Goal: Communication & Community: Answer question/provide support

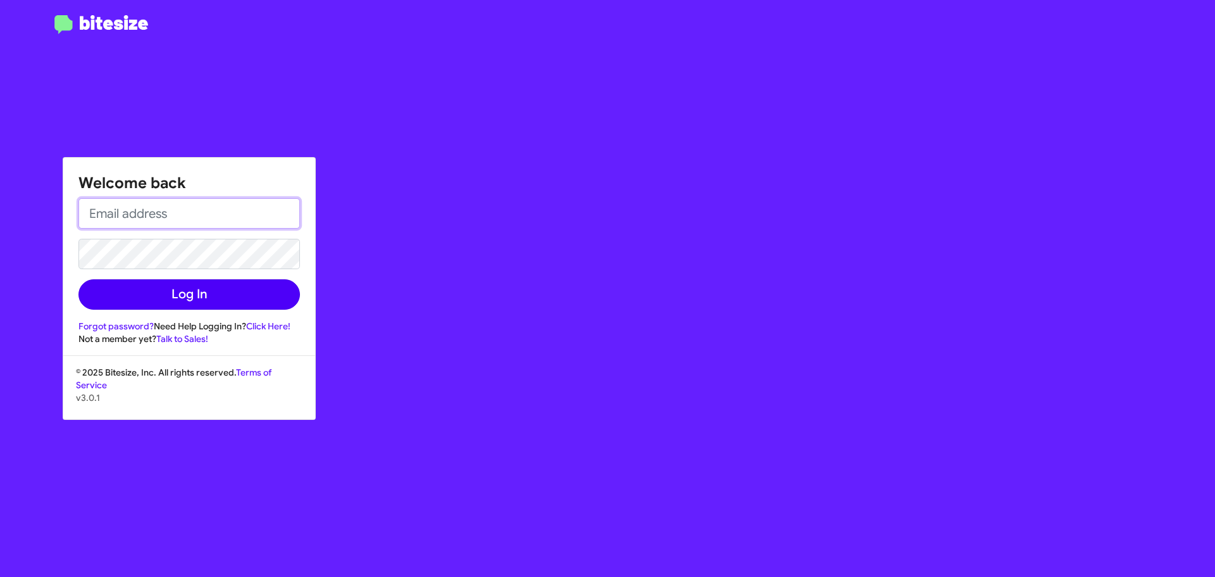
type input "[EMAIL_ADDRESS][DOMAIN_NAME]"
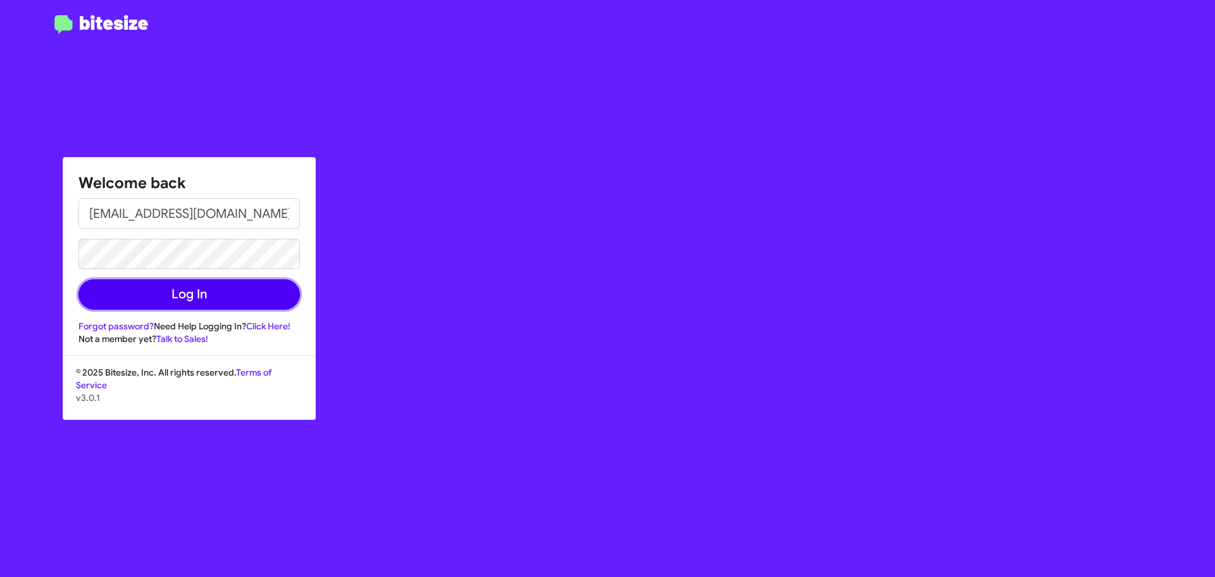
click at [175, 287] on button "Log In" at bounding box center [189, 294] width 222 height 30
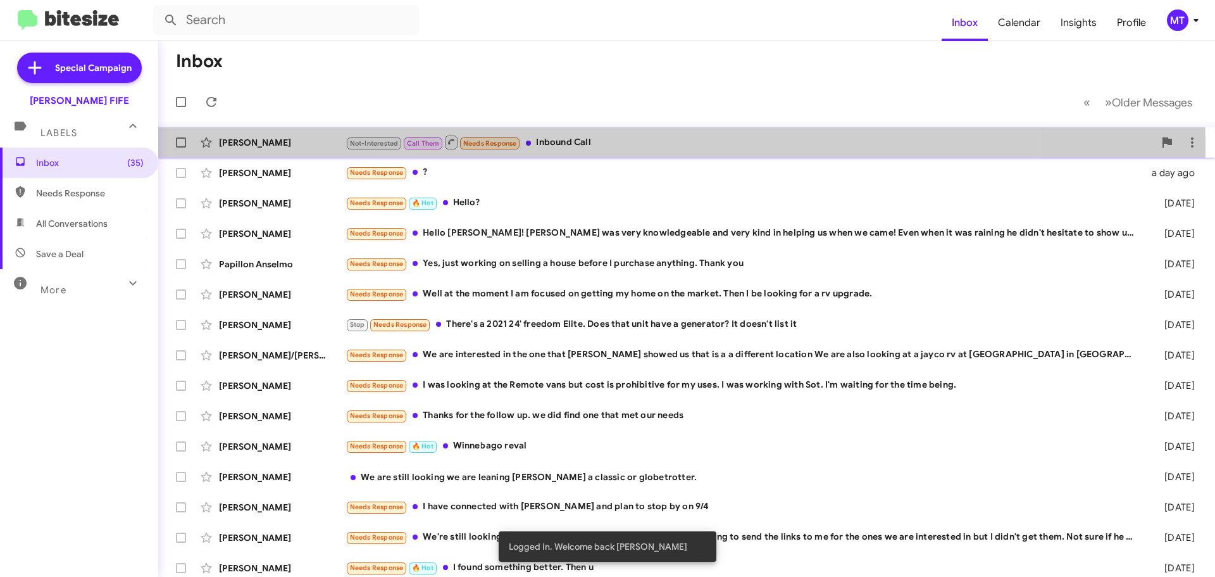
click at [239, 147] on div "[PERSON_NAME]" at bounding box center [282, 142] width 127 height 13
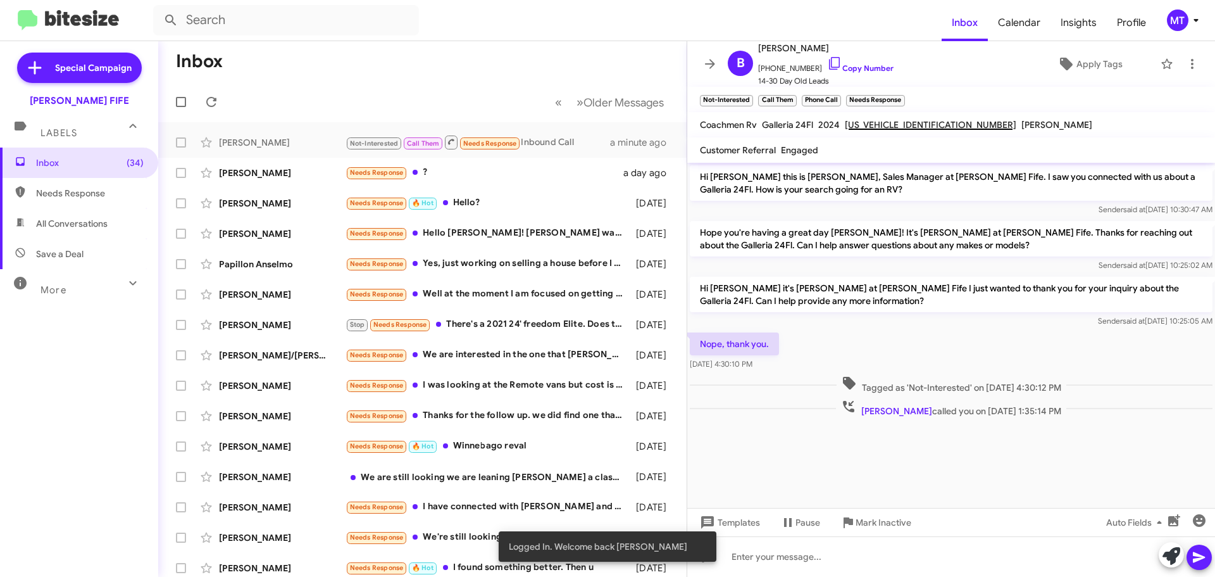
click at [917, 369] on div "Nope, thank you. [DATE] 4:30:10 PM" at bounding box center [951, 351] width 528 height 43
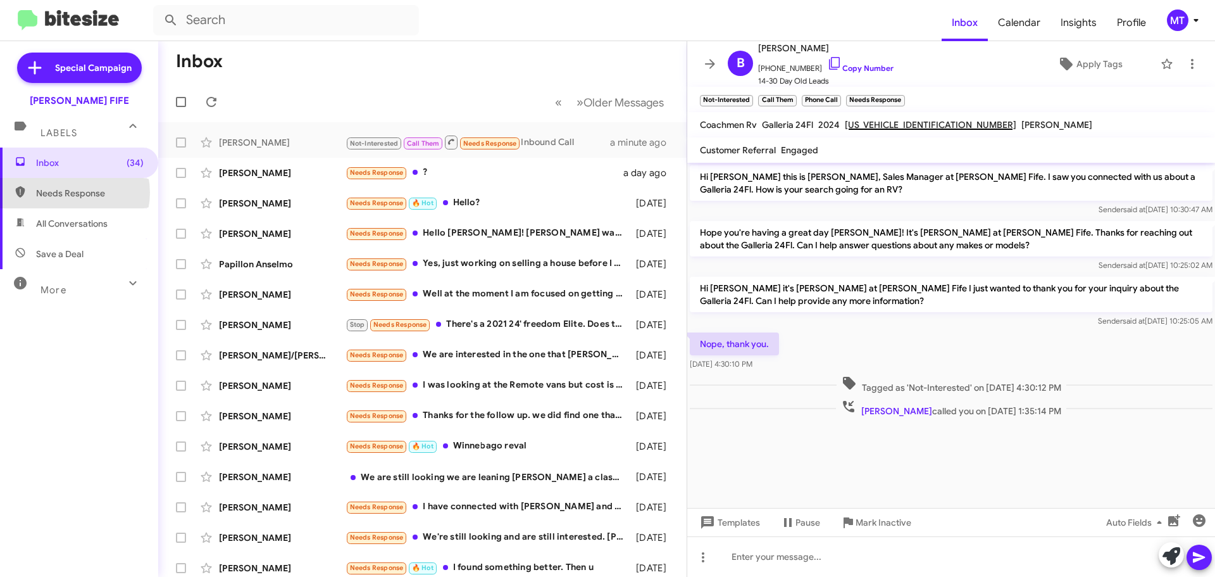
click at [70, 192] on span "Needs Response" at bounding box center [90, 193] width 108 height 13
type input "in:needs-response"
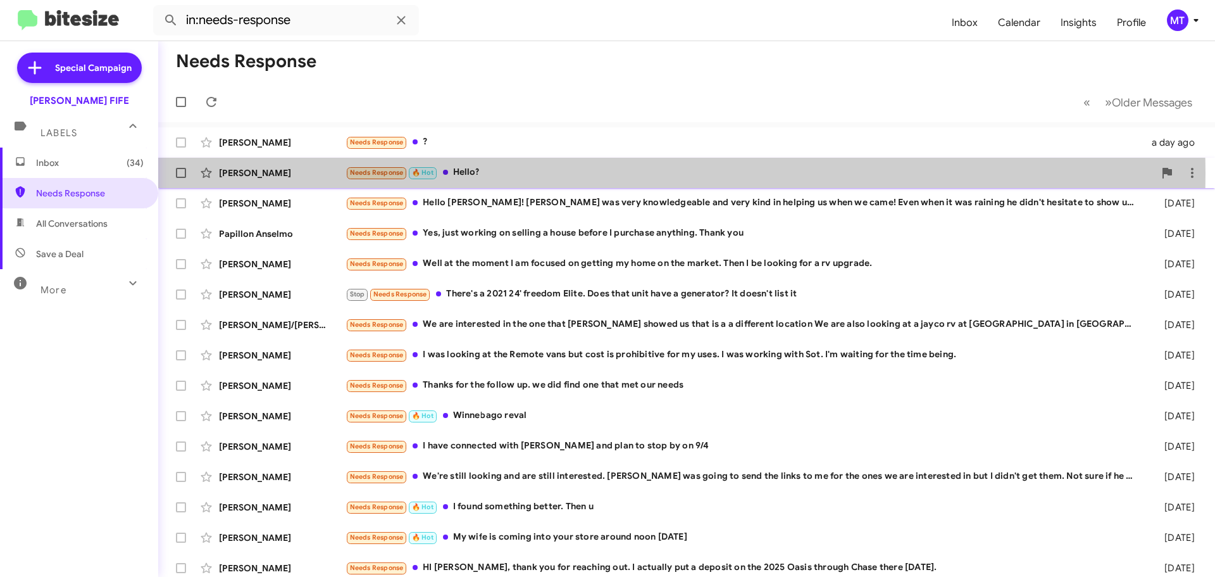
click at [239, 173] on div "[PERSON_NAME]" at bounding box center [282, 172] width 127 height 13
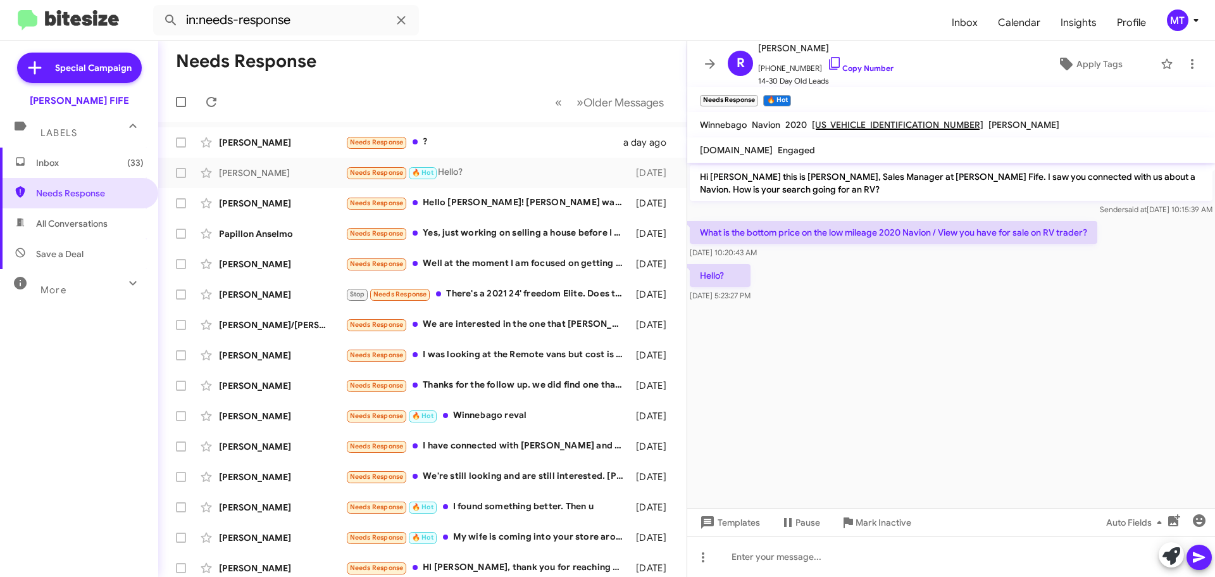
drag, startPoint x: 846, startPoint y: 365, endPoint x: 835, endPoint y: 192, distance: 172.5
click at [841, 348] on cdk-virtual-scroll-viewport "Hi [PERSON_NAME] this is [PERSON_NAME], Sales Manager at [PERSON_NAME] Fife. I …" at bounding box center [951, 335] width 528 height 345
click at [845, 64] on link "Copy Number" at bounding box center [860, 67] width 66 height 9
drag, startPoint x: 810, startPoint y: 352, endPoint x: 725, endPoint y: 323, distance: 89.1
click at [806, 353] on cdk-virtual-scroll-viewport "Hi [PERSON_NAME] this is [PERSON_NAME], Sales Manager at [PERSON_NAME] Fife. I …" at bounding box center [951, 335] width 528 height 345
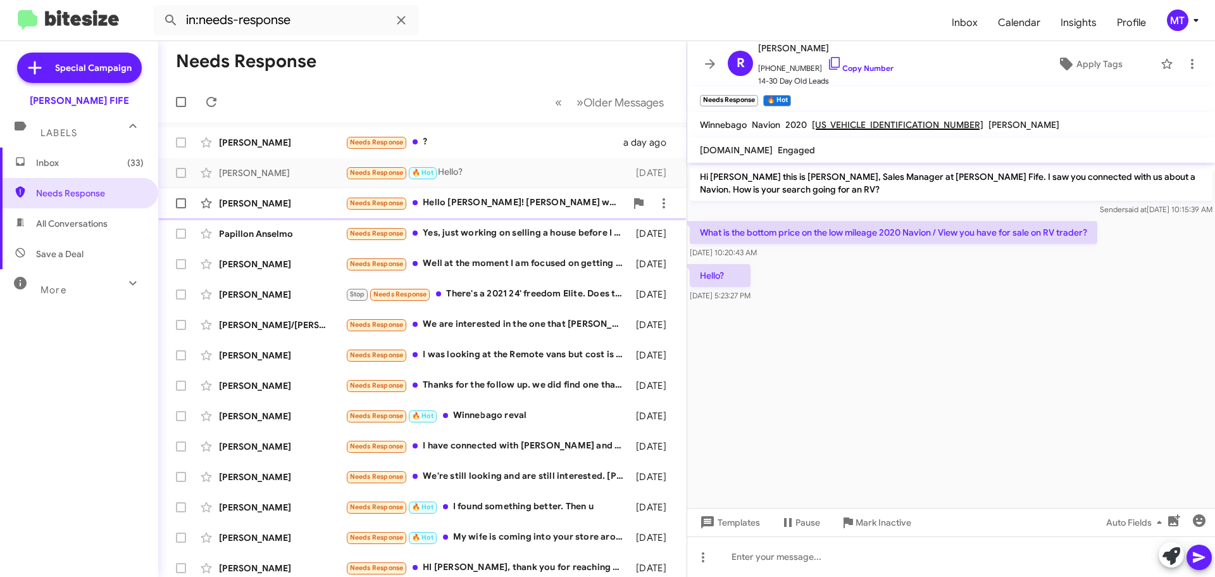
click at [490, 203] on div "Needs Response Hello [PERSON_NAME]! [PERSON_NAME] was very knowledgeable and ve…" at bounding box center [486, 203] width 280 height 15
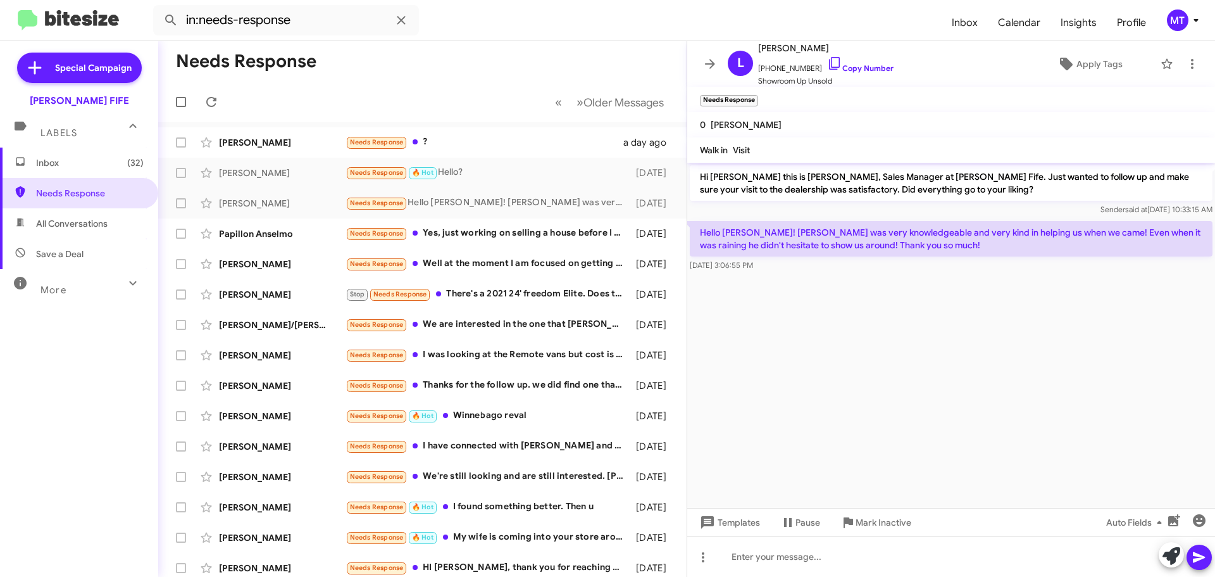
click at [989, 352] on cdk-virtual-scroll-viewport "Hi [PERSON_NAME] this is [PERSON_NAME], Sales Manager at [PERSON_NAME] Fife. Ju…" at bounding box center [951, 335] width 528 height 345
click at [928, 234] on p "Hello [PERSON_NAME]! [PERSON_NAME] was very knowledgeable and very kind in help…" at bounding box center [951, 238] width 523 height 35
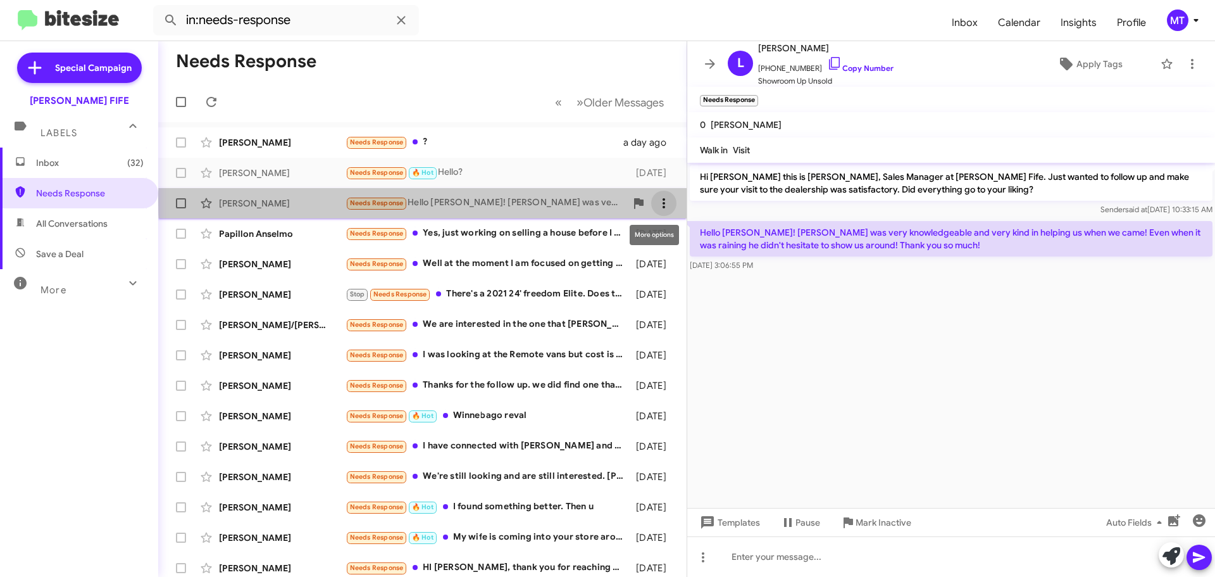
click at [656, 201] on icon at bounding box center [663, 203] width 15 height 15
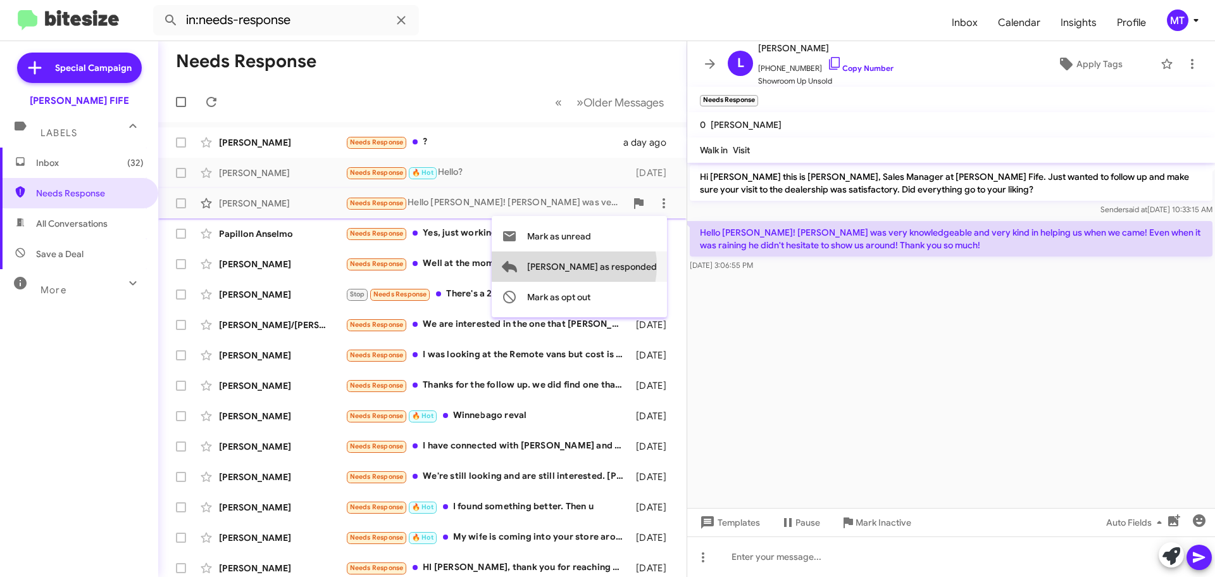
click at [625, 266] on span "[PERSON_NAME] as responded" at bounding box center [592, 266] width 130 height 30
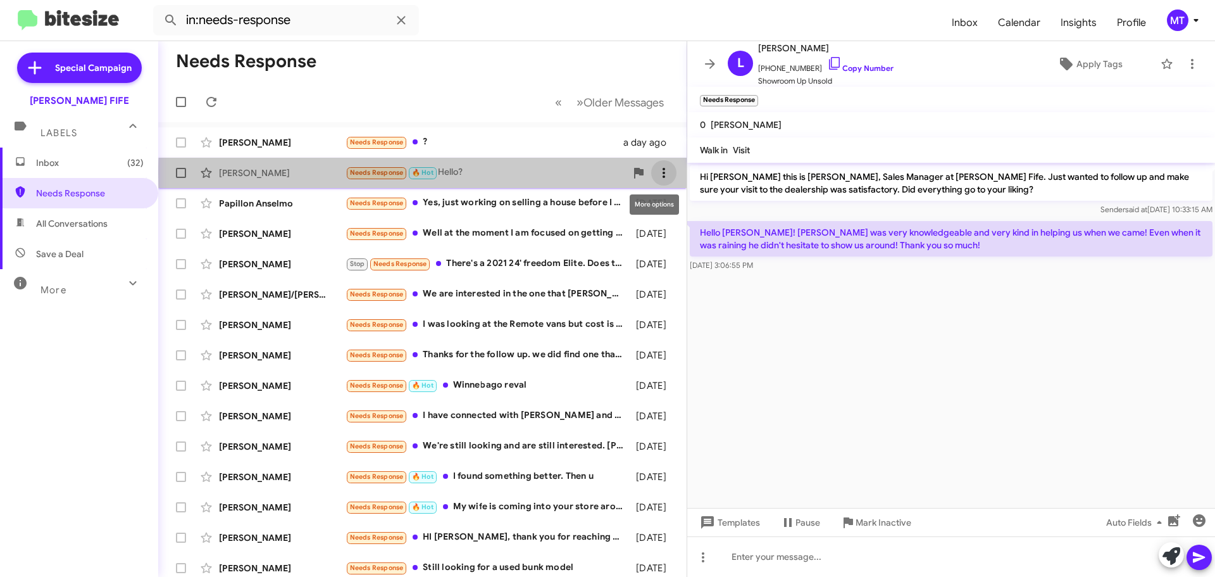
click at [656, 173] on icon at bounding box center [663, 172] width 15 height 15
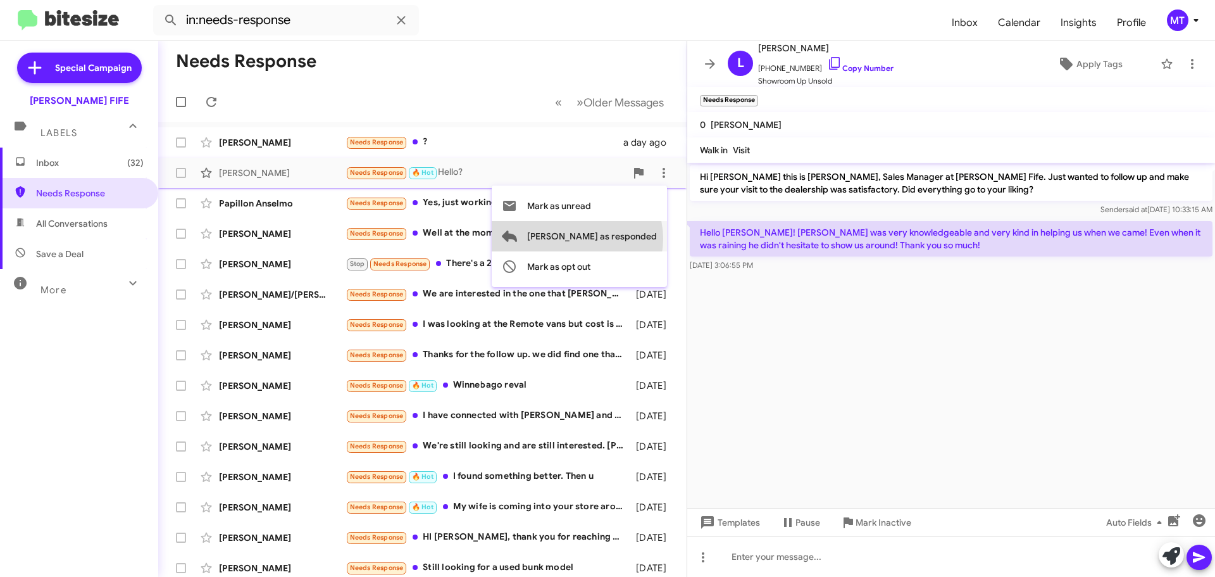
click at [628, 239] on span "[PERSON_NAME] as responded" at bounding box center [592, 236] width 130 height 30
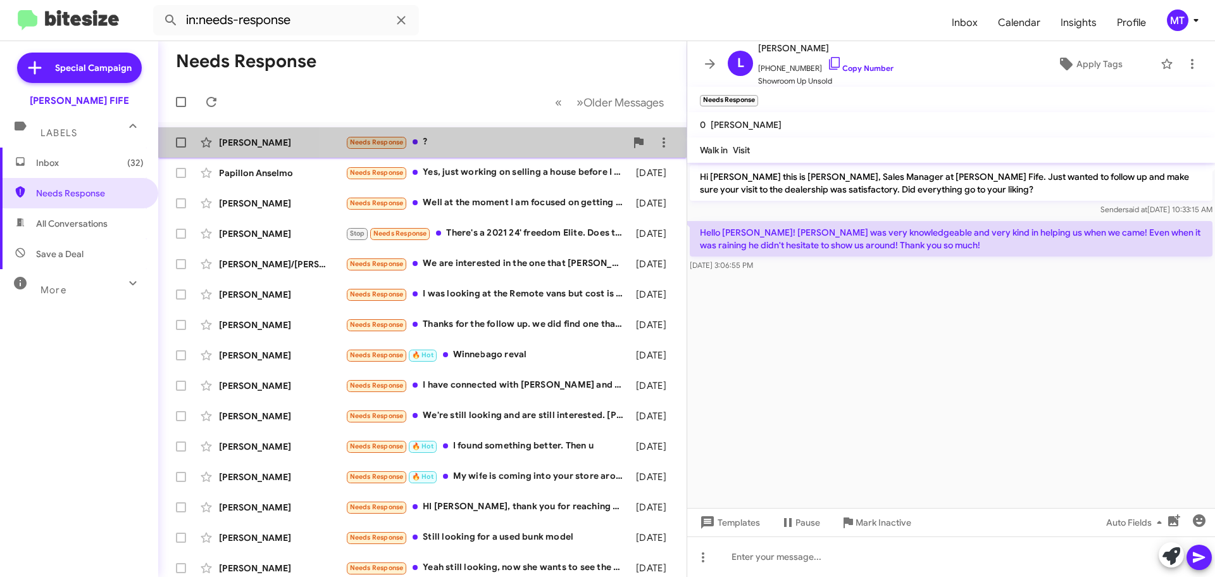
click at [505, 146] on div "Needs Response ?" at bounding box center [486, 142] width 280 height 15
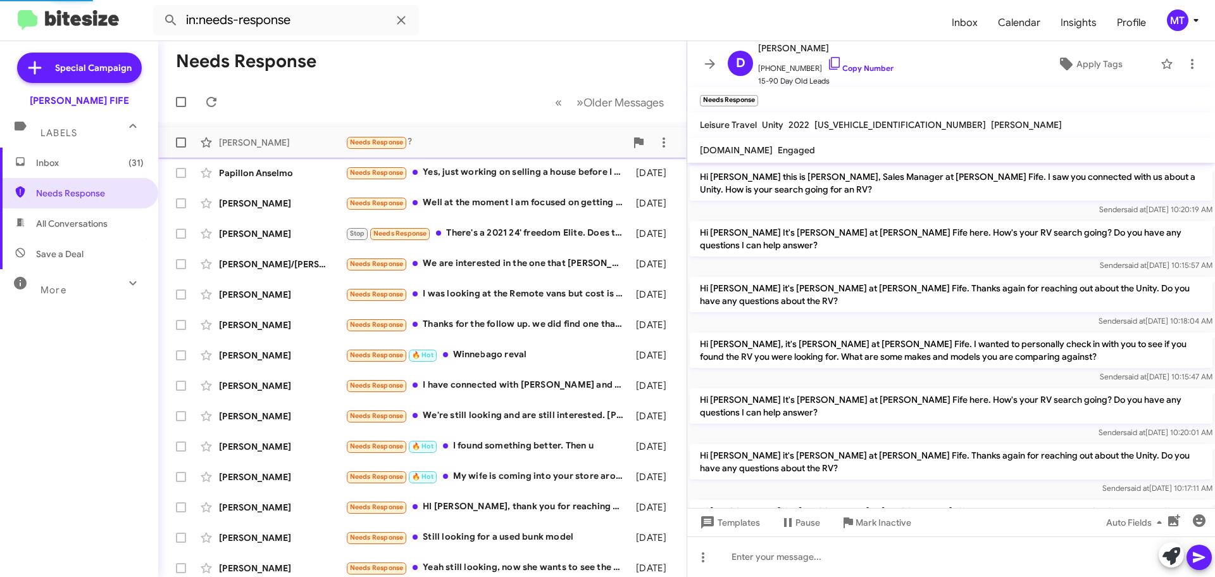
scroll to position [239, 0]
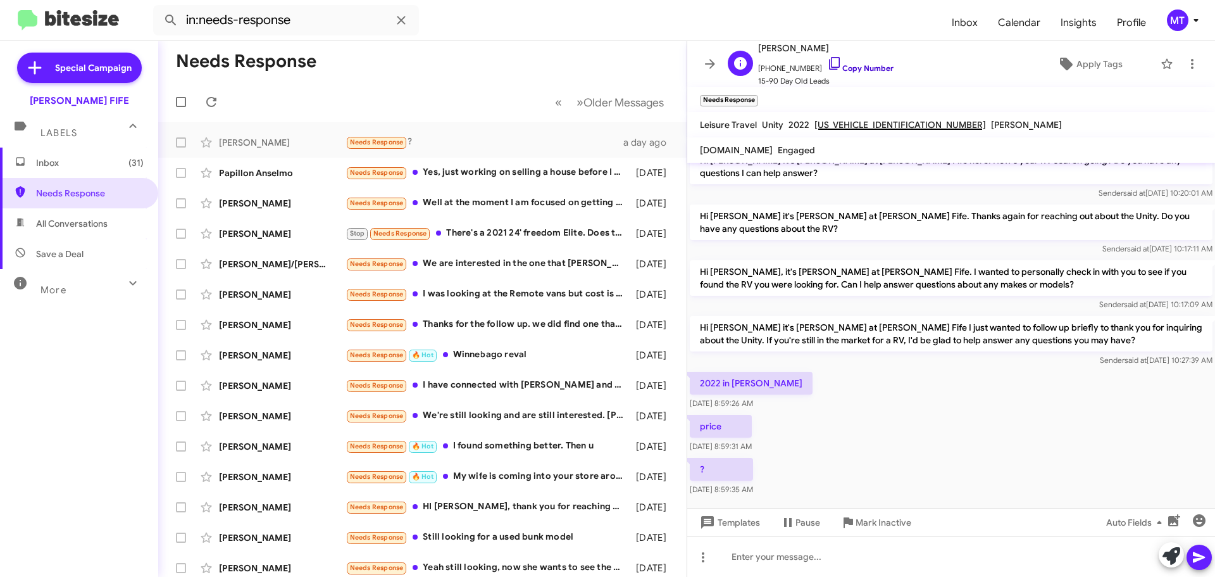
click at [848, 72] on link "Copy Number" at bounding box center [860, 67] width 66 height 9
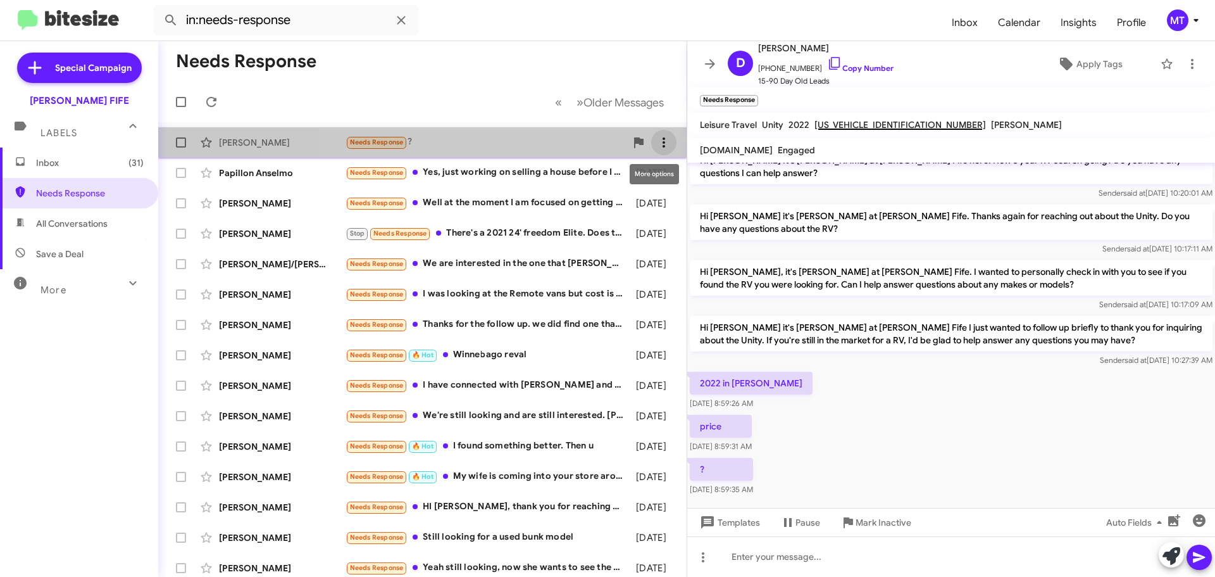
click at [656, 136] on icon at bounding box center [663, 142] width 15 height 15
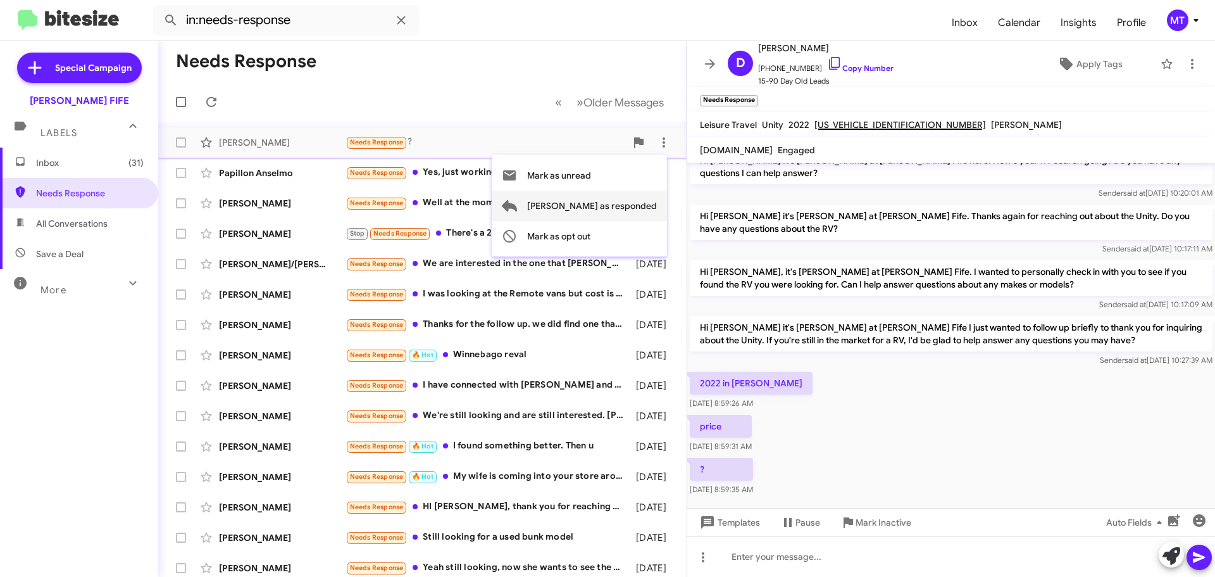
click at [619, 204] on span "[PERSON_NAME] as responded" at bounding box center [592, 206] width 130 height 30
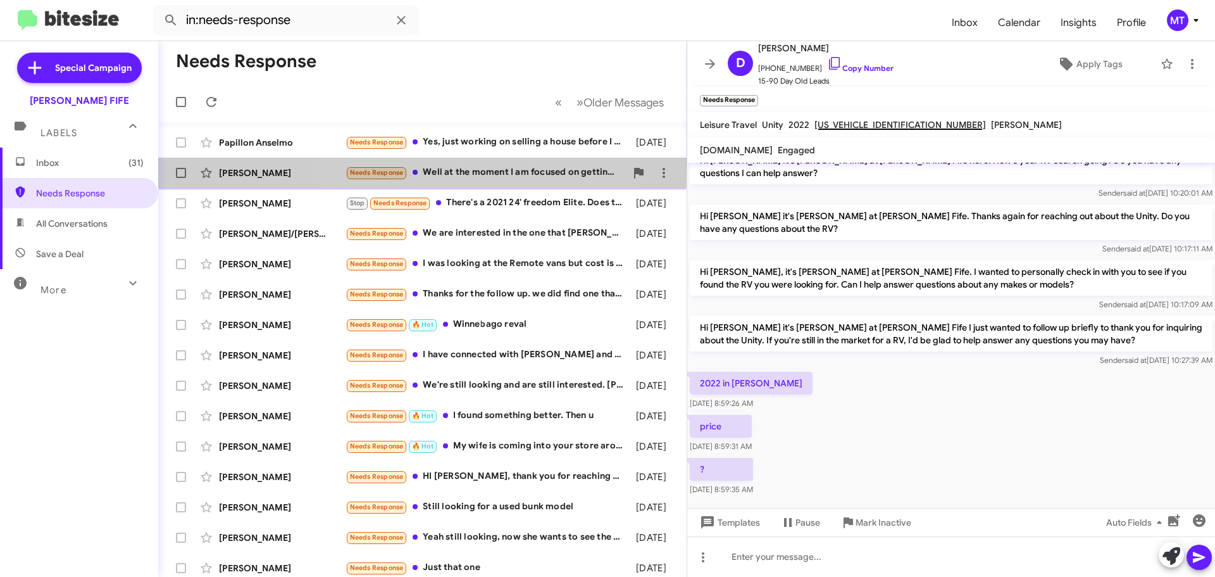
click at [460, 174] on div "Needs Response Well at the moment I am focused on getting my home on the market…" at bounding box center [486, 172] width 280 height 15
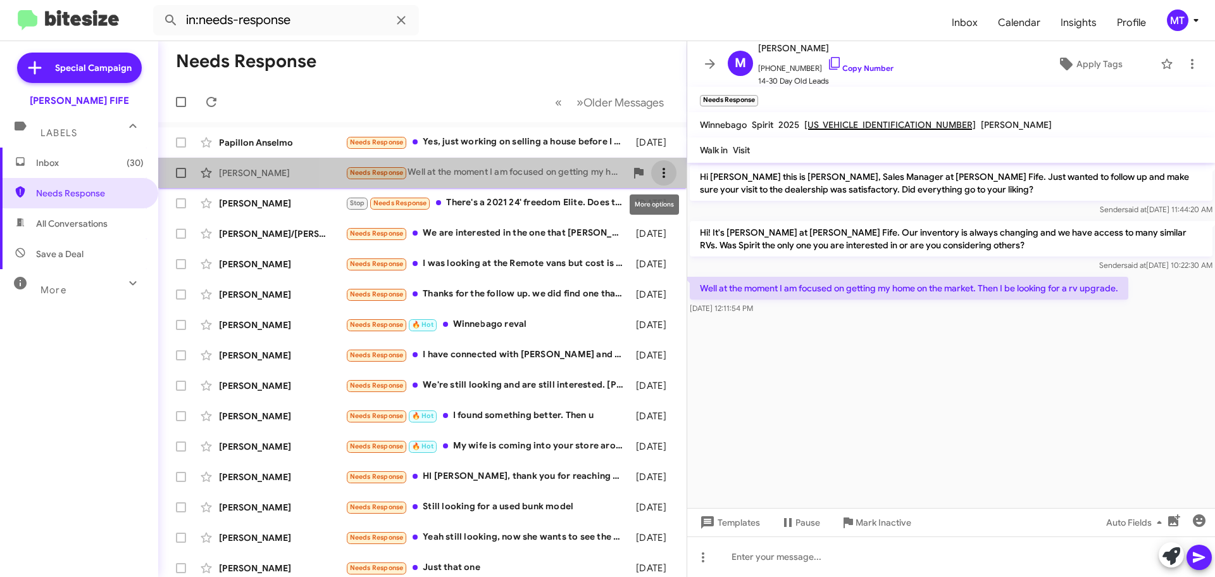
click at [663, 176] on icon at bounding box center [664, 173] width 3 height 10
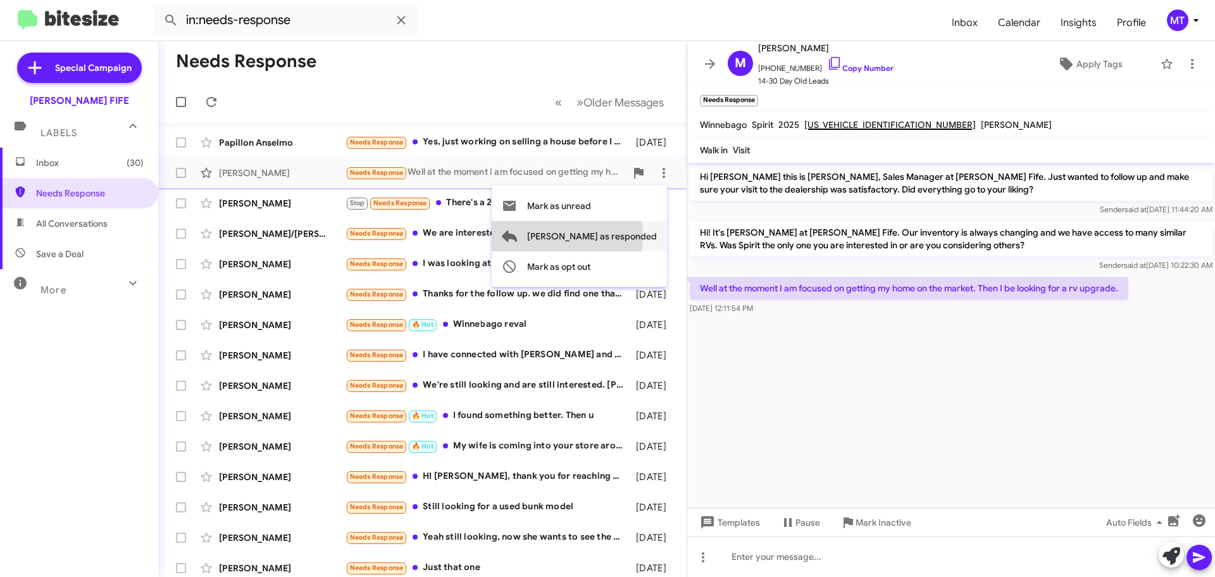
click at [618, 236] on span "[PERSON_NAME] as responded" at bounding box center [592, 236] width 130 height 30
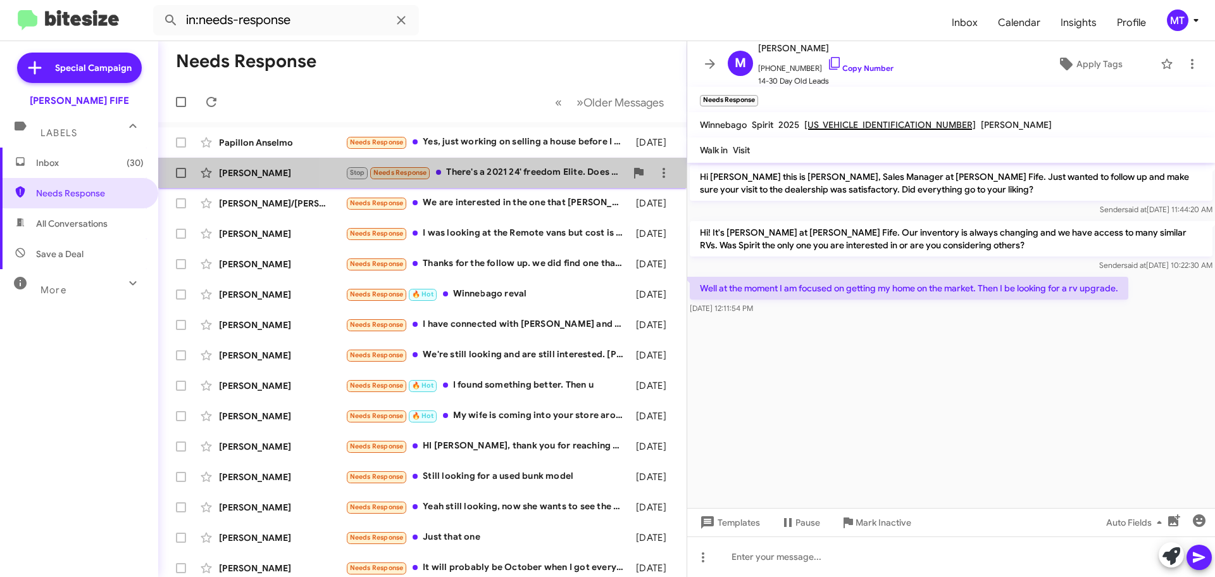
click at [519, 177] on div "Stop Needs Response There's a 2021 24' freedom Elite. Does that unit have a gen…" at bounding box center [486, 172] width 280 height 15
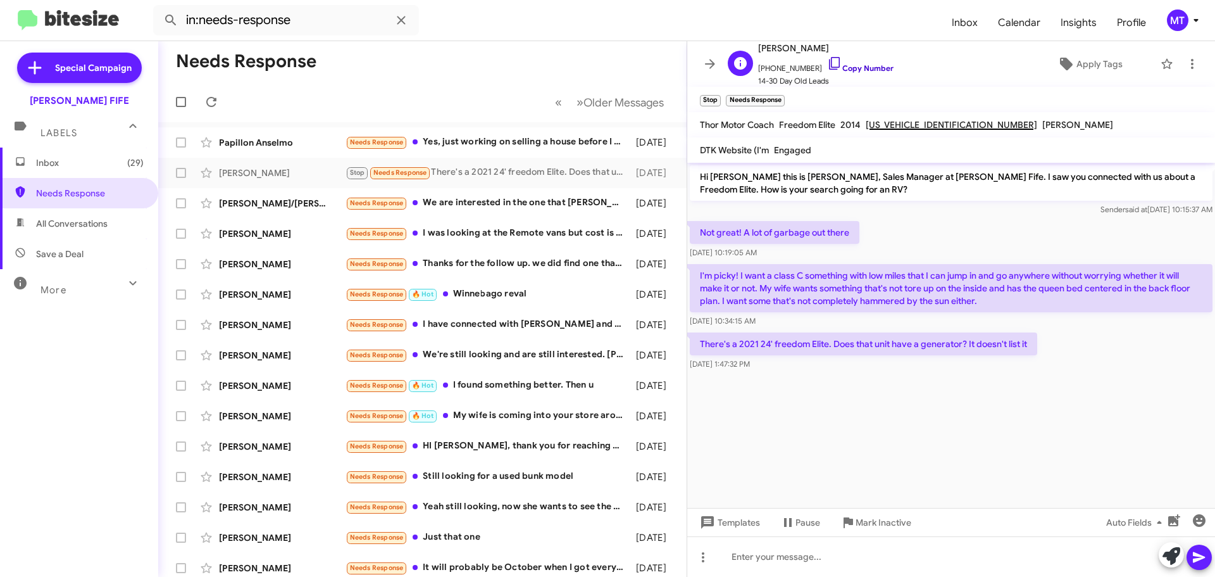
click at [849, 64] on link "Copy Number" at bounding box center [860, 67] width 66 height 9
click at [427, 208] on div "Needs Response We are interested in the one that [PERSON_NAME] showed us that i…" at bounding box center [486, 203] width 280 height 15
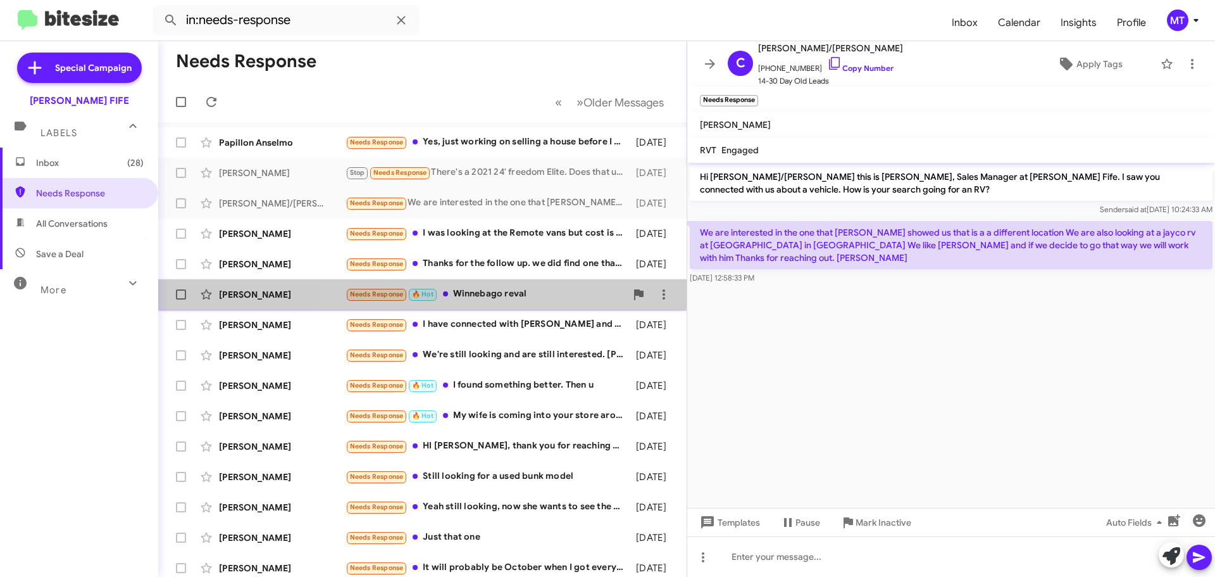
click at [503, 294] on div "Needs Response 🔥 Hot Winnebago reval" at bounding box center [486, 294] width 280 height 15
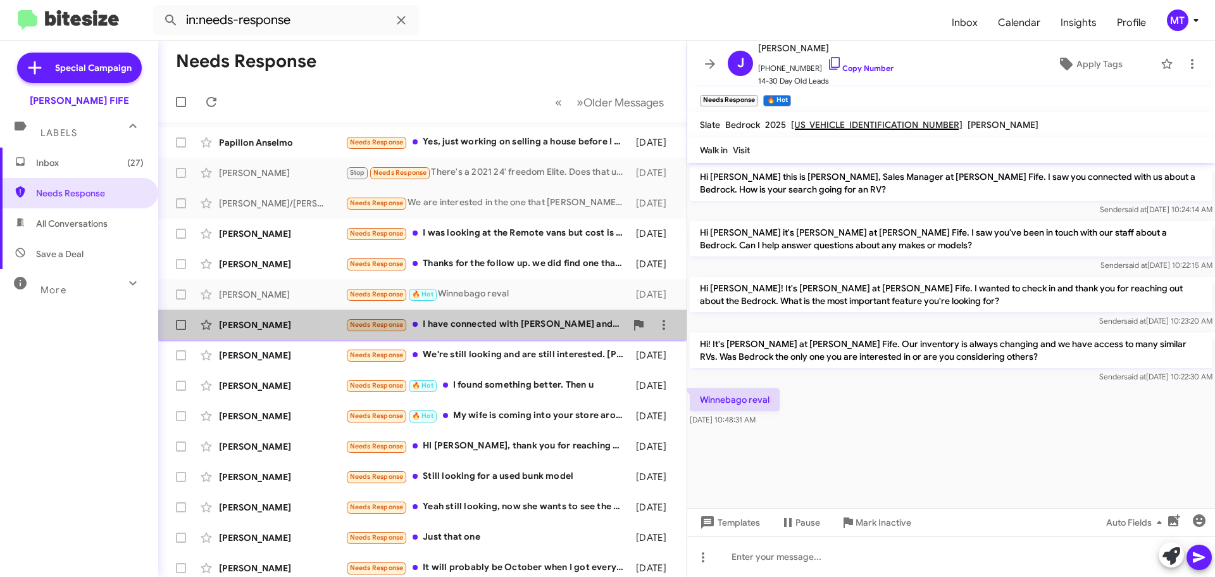
click at [496, 329] on div "Needs Response I have connected with [PERSON_NAME] and plan to stop by on 9/4" at bounding box center [486, 324] width 280 height 15
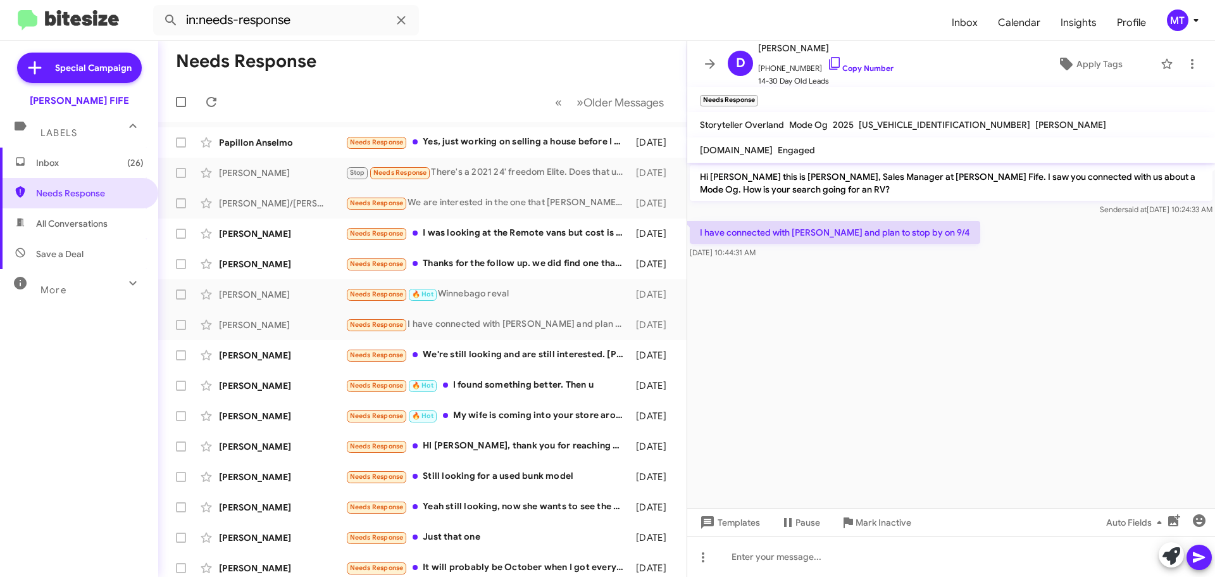
click at [918, 318] on cdk-virtual-scroll-viewport "Hi [PERSON_NAME] this is [PERSON_NAME], Sales Manager at [PERSON_NAME] Fife. I …" at bounding box center [951, 335] width 528 height 345
click at [658, 322] on icon at bounding box center [663, 324] width 15 height 15
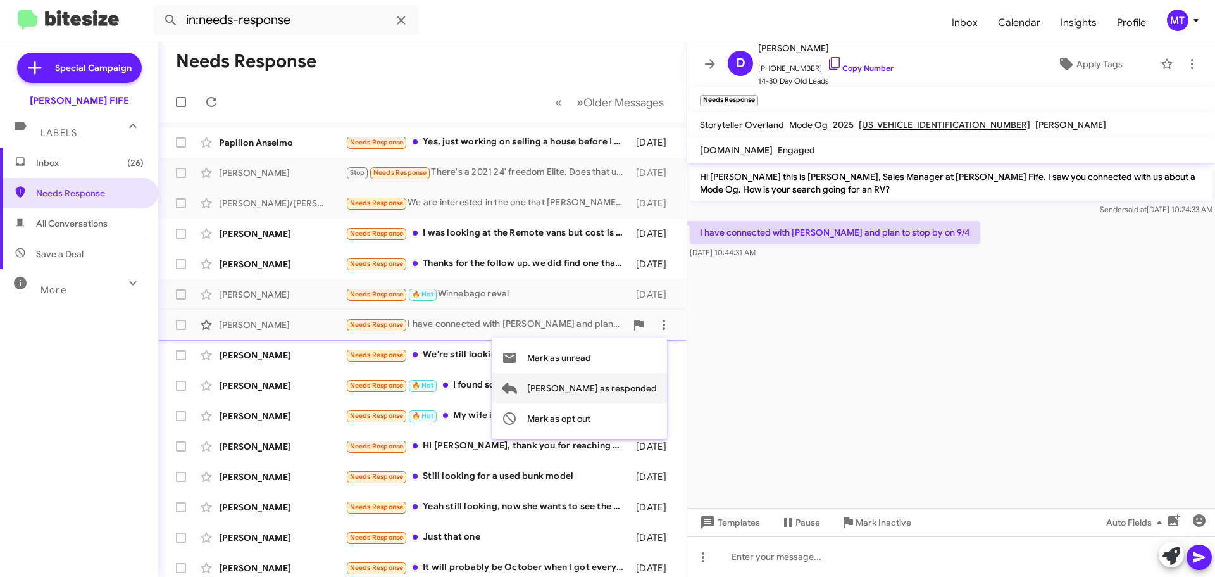
click at [620, 385] on span "[PERSON_NAME] as responded" at bounding box center [592, 388] width 130 height 30
